Goal: Task Accomplishment & Management: Use online tool/utility

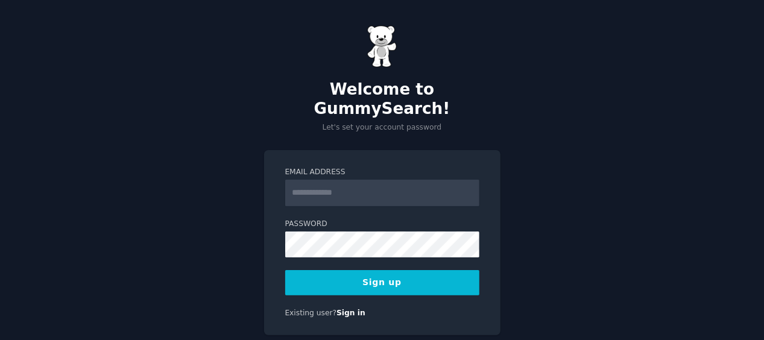
type input "**********"
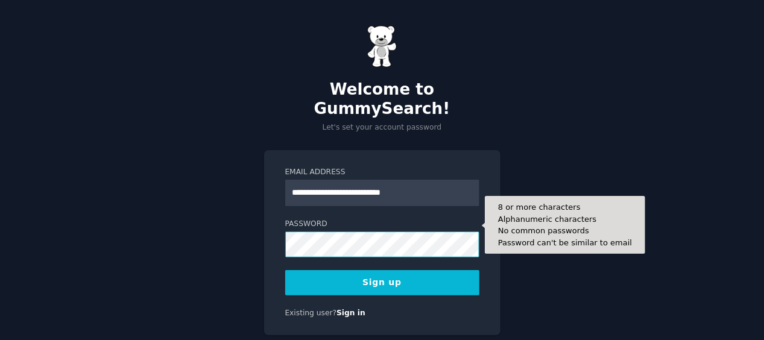
click at [285, 270] on button "Sign up" at bounding box center [382, 282] width 194 height 25
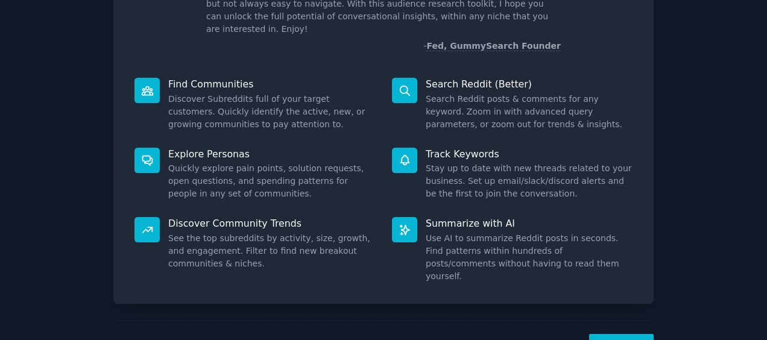
scroll to position [132, 0]
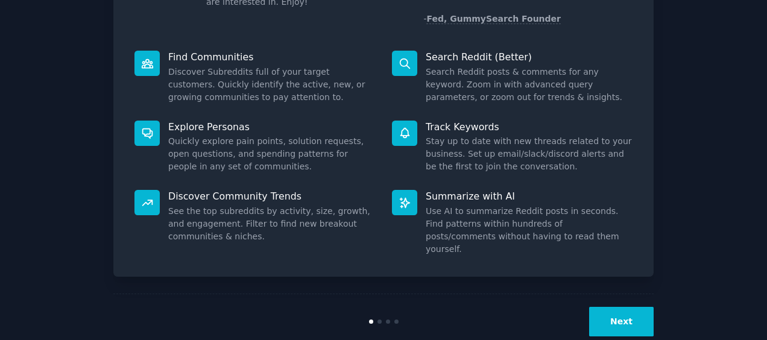
click at [612, 307] on button "Next" at bounding box center [621, 322] width 65 height 30
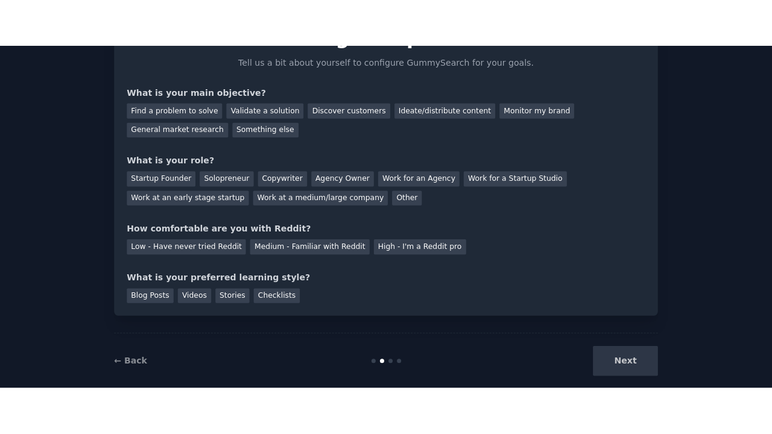
scroll to position [71, 0]
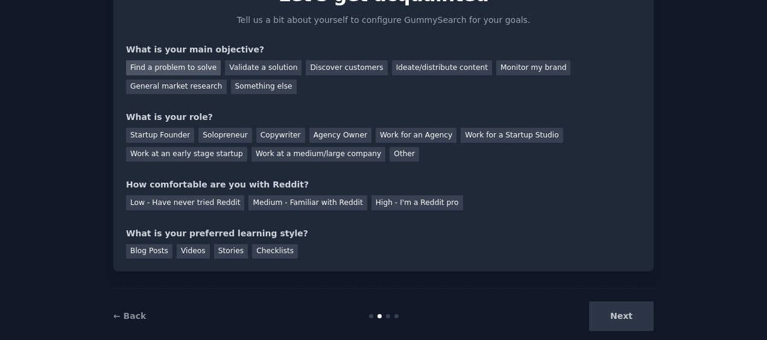
click at [203, 66] on div "Find a problem to solve" at bounding box center [173, 67] width 95 height 15
click at [215, 134] on div "Solopreneur" at bounding box center [224, 135] width 53 height 15
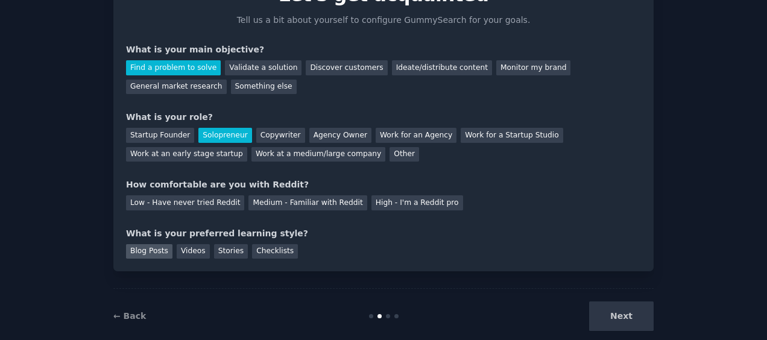
click at [154, 253] on div "Blog Posts" at bounding box center [149, 251] width 46 height 15
click at [180, 254] on div "Videos" at bounding box center [193, 251] width 33 height 15
click at [152, 250] on div "Blog Posts" at bounding box center [149, 251] width 46 height 15
click at [608, 314] on div "Next" at bounding box center [564, 317] width 180 height 30
drag, startPoint x: 764, startPoint y: 205, endPoint x: 764, endPoint y: 198, distance: 7.2
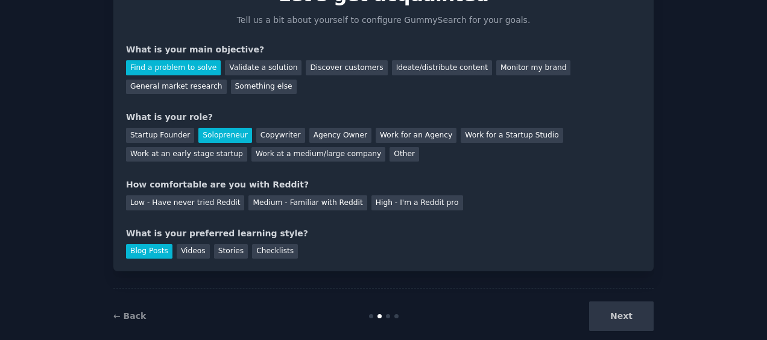
click at [764, 198] on div "Your goals Let's get acquainted Tell us a bit about yourself to configure Gummy…" at bounding box center [383, 145] width 767 height 432
click at [384, 314] on div at bounding box center [384, 316] width 180 height 4
click at [629, 314] on div "Next" at bounding box center [564, 317] width 180 height 30
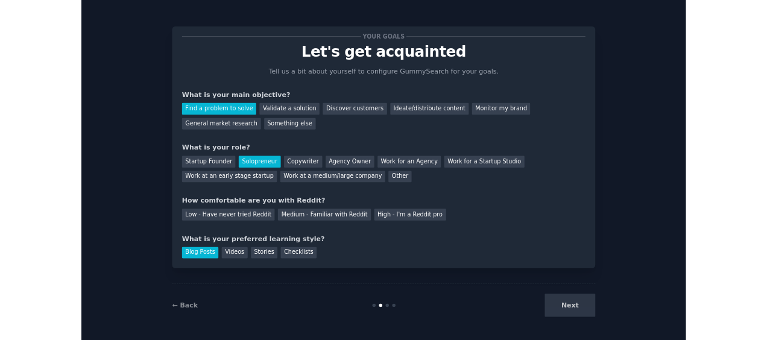
scroll to position [0, 0]
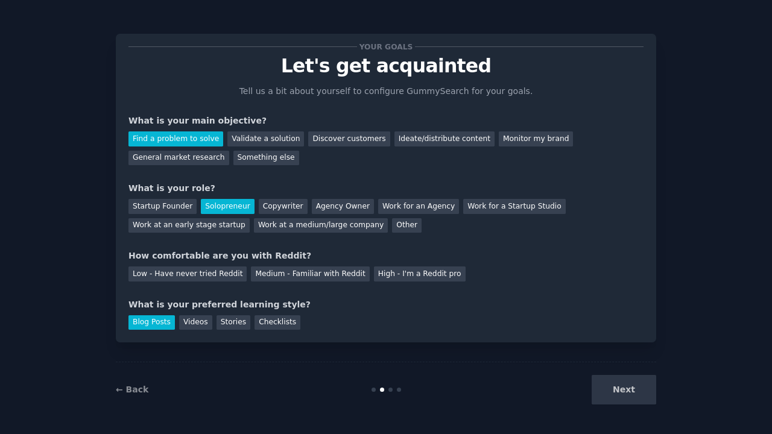
click at [615, 340] on div "Next" at bounding box center [566, 390] width 180 height 30
click at [392, 340] on div "← Back Next" at bounding box center [386, 390] width 541 height 56
click at [374, 271] on div "High - I'm a Reddit pro" at bounding box center [420, 274] width 92 height 15
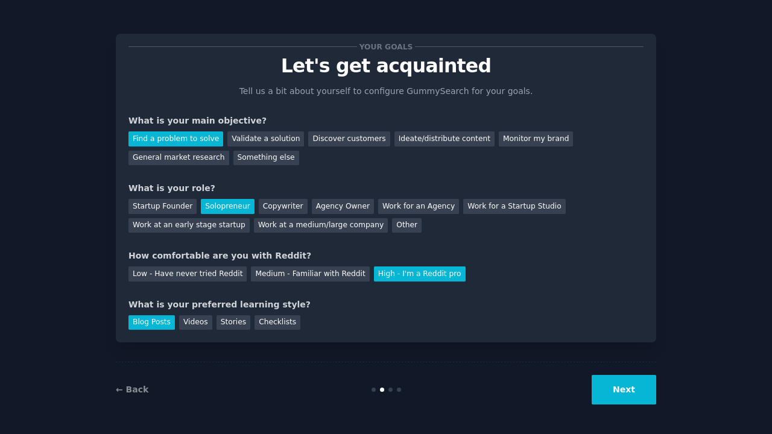
click at [620, 340] on button "Next" at bounding box center [624, 390] width 65 height 30
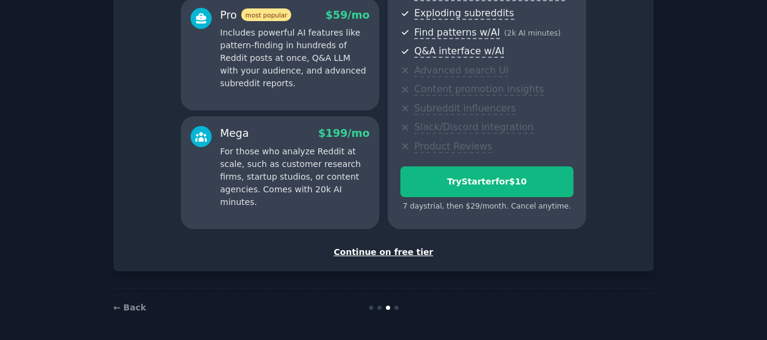
scroll to position [229, 0]
click at [405, 252] on div "Continue on free tier" at bounding box center [383, 252] width 515 height 13
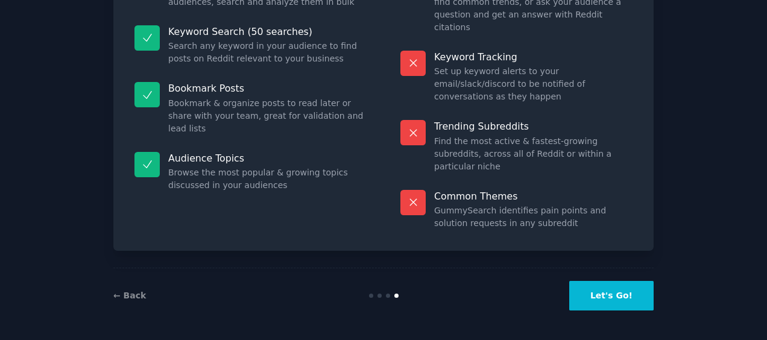
scroll to position [129, 0]
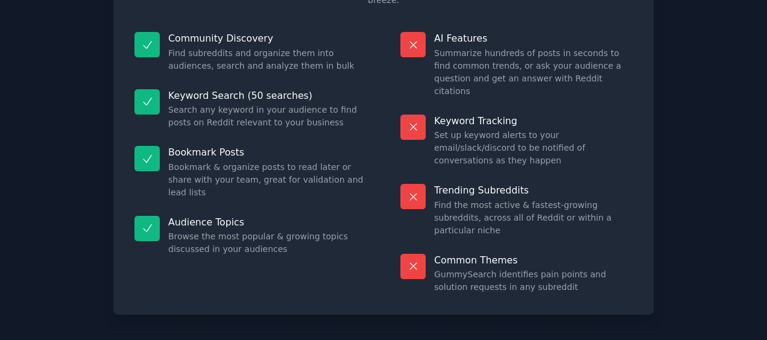
drag, startPoint x: 763, startPoint y: 293, endPoint x: 762, endPoint y: 258, distance: 35.0
click at [762, 258] on div "Free plan info Included in the Free tier 50 searches on the free tier gets you …" at bounding box center [383, 137] width 767 height 533
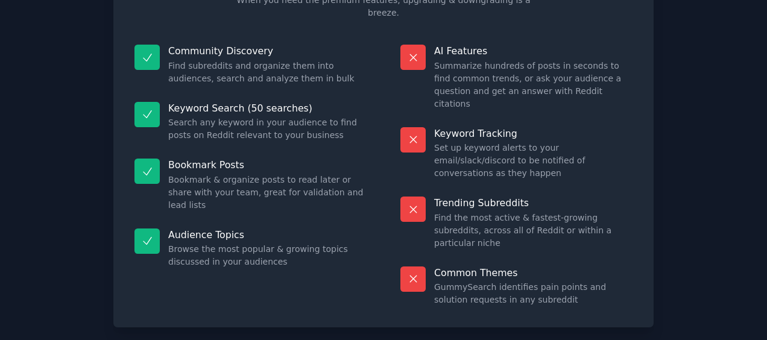
scroll to position [118, 0]
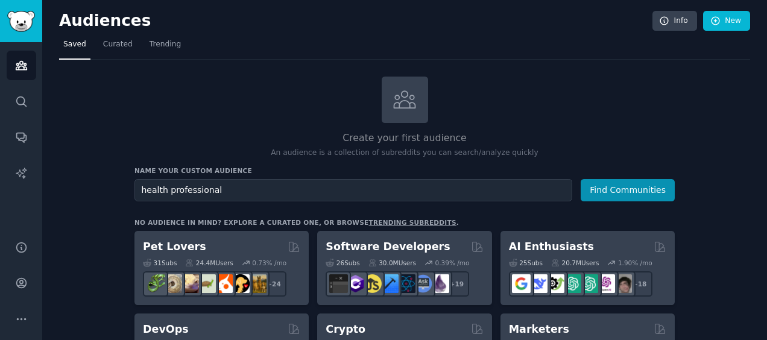
type input "health professional"
click at [581, 179] on button "Find Communities" at bounding box center [628, 190] width 94 height 22
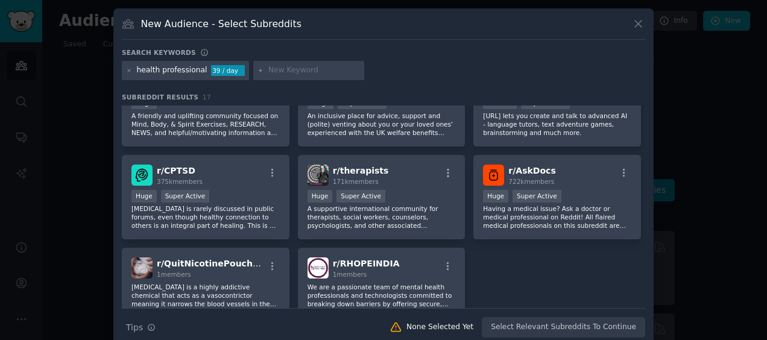
scroll to position [313, 0]
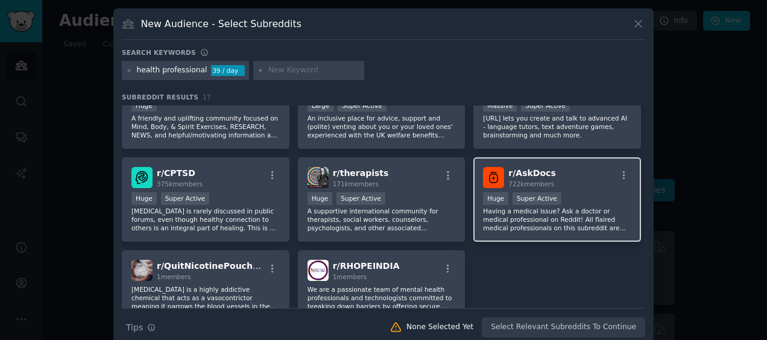
click at [573, 195] on div "Huge Super Active" at bounding box center [557, 199] width 148 height 15
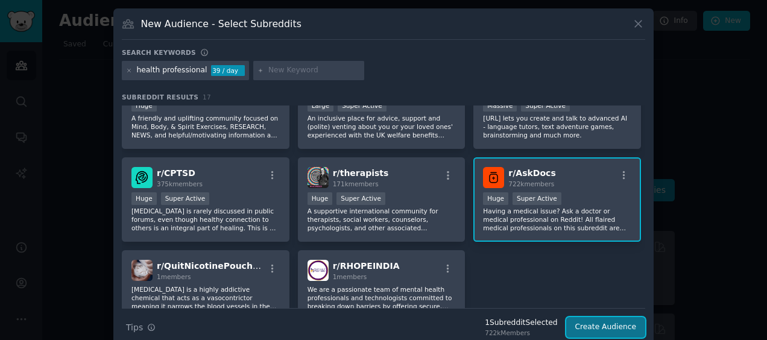
click at [595, 326] on button "Create Audience" at bounding box center [607, 327] width 80 height 21
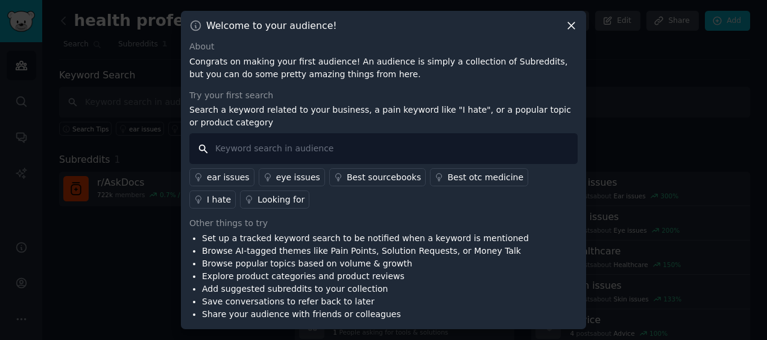
click at [458, 147] on input "text" at bounding box center [383, 148] width 389 height 31
type input "w"
type input "h"
type input "debt recovery"
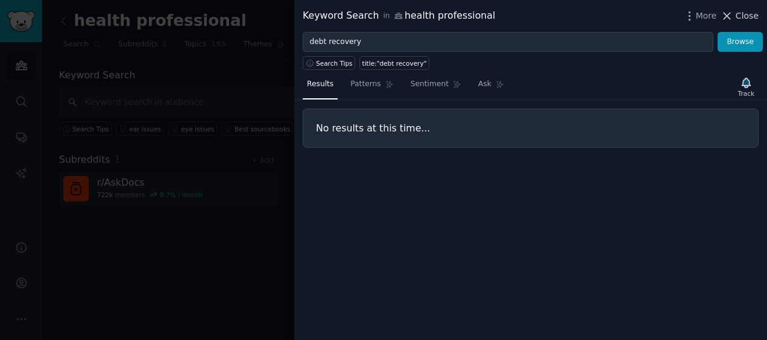
click at [730, 15] on icon at bounding box center [728, 16] width 7 height 7
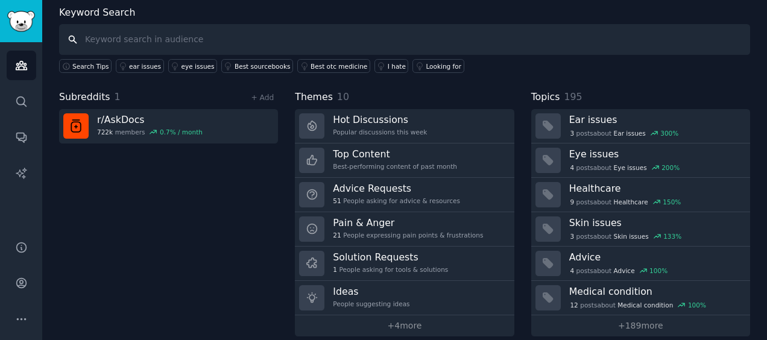
scroll to position [73, 0]
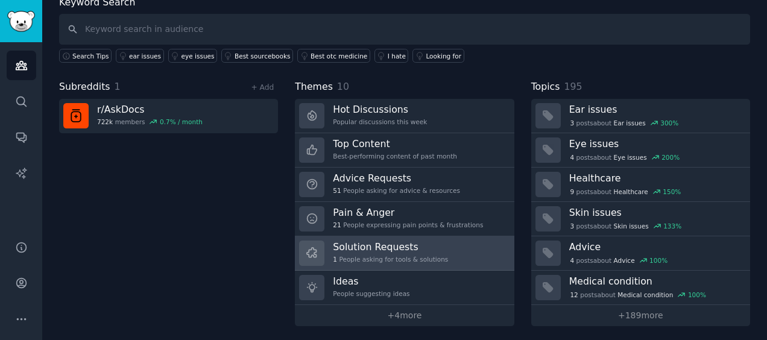
click at [415, 257] on div "1 People asking for tools & solutions" at bounding box center [390, 259] width 115 height 8
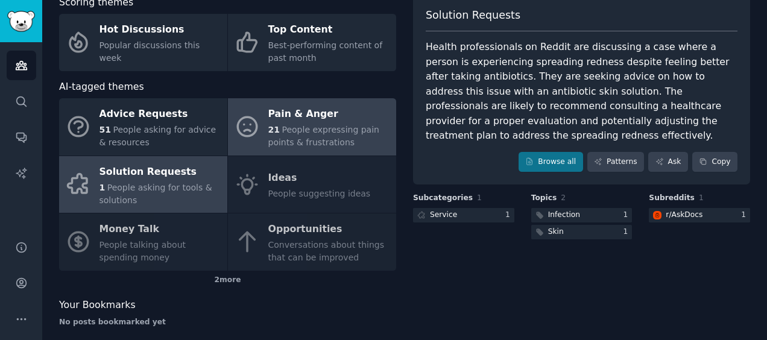
click at [346, 125] on span "People expressing pain points & frustrations" at bounding box center [323, 136] width 111 height 22
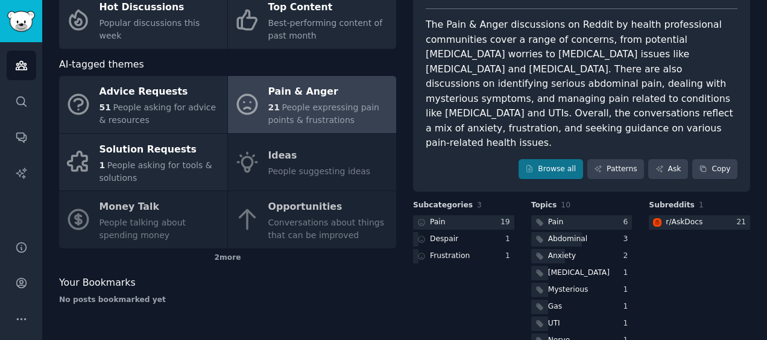
scroll to position [97, 0]
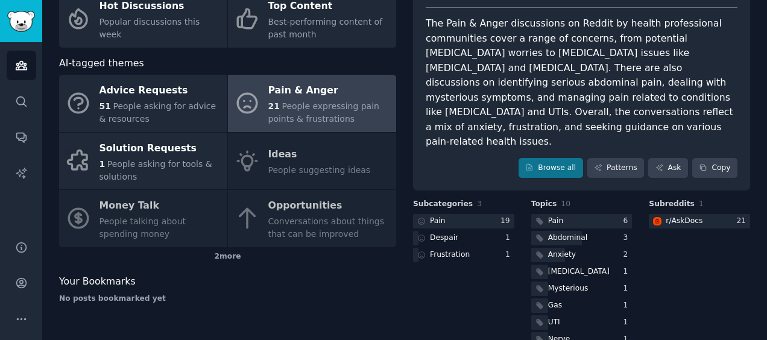
click at [298, 212] on div "Advice Requests 51 People asking for advice & resources Pain & Anger 21 People …" at bounding box center [227, 161] width 337 height 173
click at [290, 176] on div "Advice Requests 51 People asking for advice & resources Pain & Anger 21 People …" at bounding box center [227, 161] width 337 height 173
click at [174, 224] on div "Advice Requests 51 People asking for advice & resources Pain & Anger 21 People …" at bounding box center [227, 161] width 337 height 173
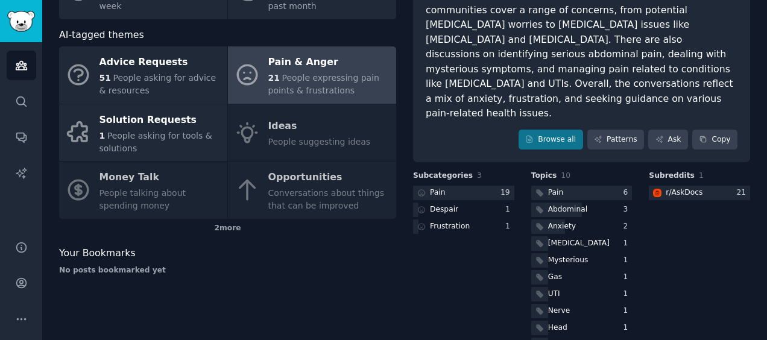
scroll to position [0, 0]
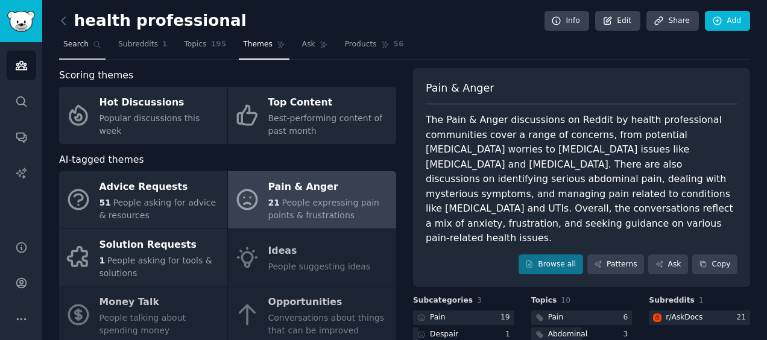
click at [97, 48] on icon at bounding box center [97, 44] width 8 height 8
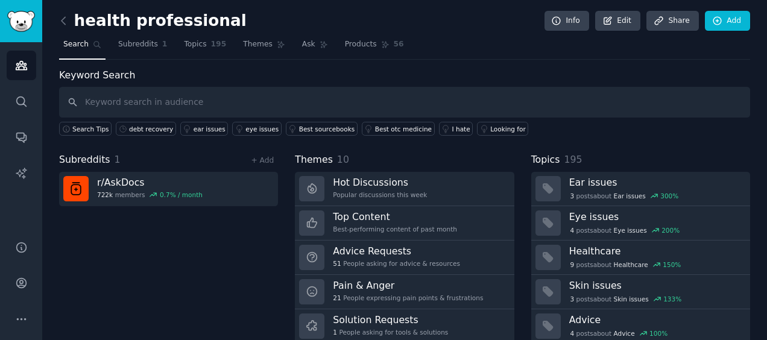
click at [148, 99] on input "text" at bounding box center [404, 102] width 691 height 31
type input "web site"
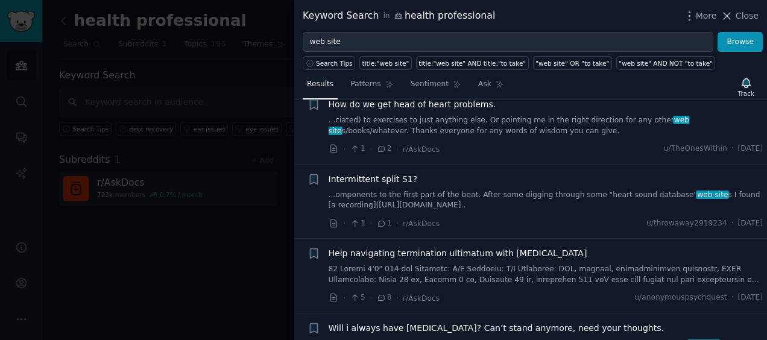
scroll to position [796, 0]
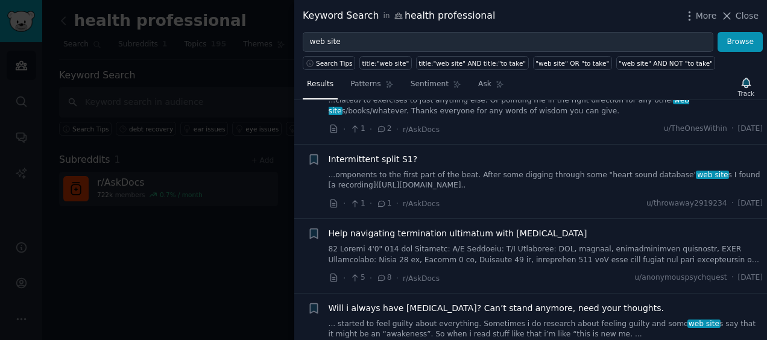
click at [265, 203] on div at bounding box center [383, 170] width 767 height 340
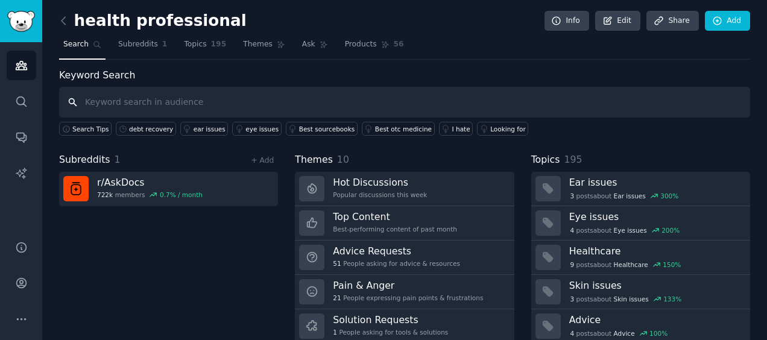
click at [148, 104] on input "text" at bounding box center [404, 102] width 691 height 31
type input "i need website"
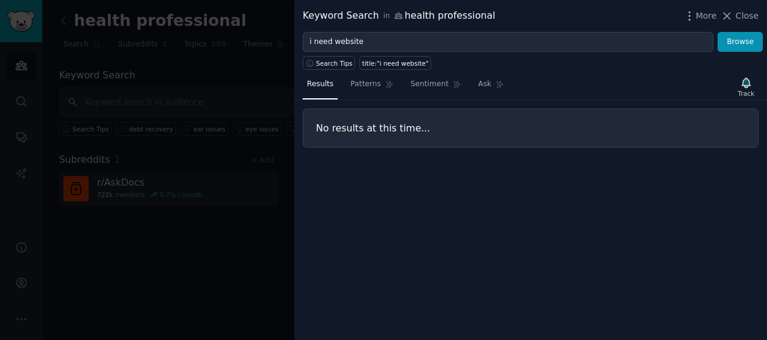
click at [175, 90] on div at bounding box center [383, 170] width 767 height 340
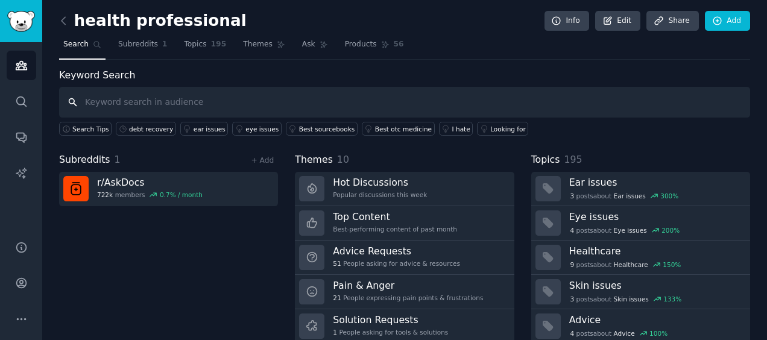
click at [114, 100] on input "text" at bounding box center [404, 102] width 691 height 31
click at [199, 42] on link "Topics 195" at bounding box center [205, 47] width 51 height 25
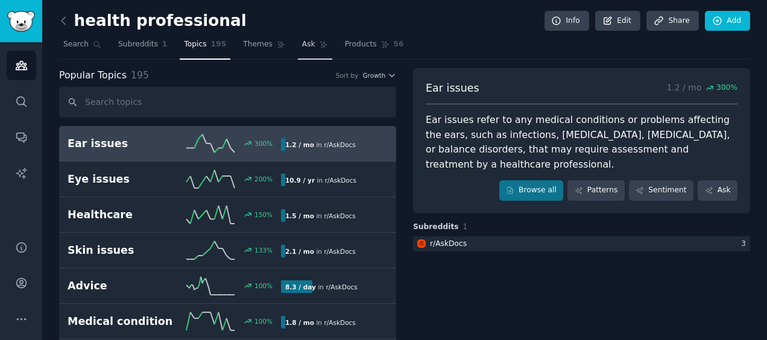
click at [307, 39] on link "Ask" at bounding box center [315, 47] width 34 height 25
